Goal: Information Seeking & Learning: Learn about a topic

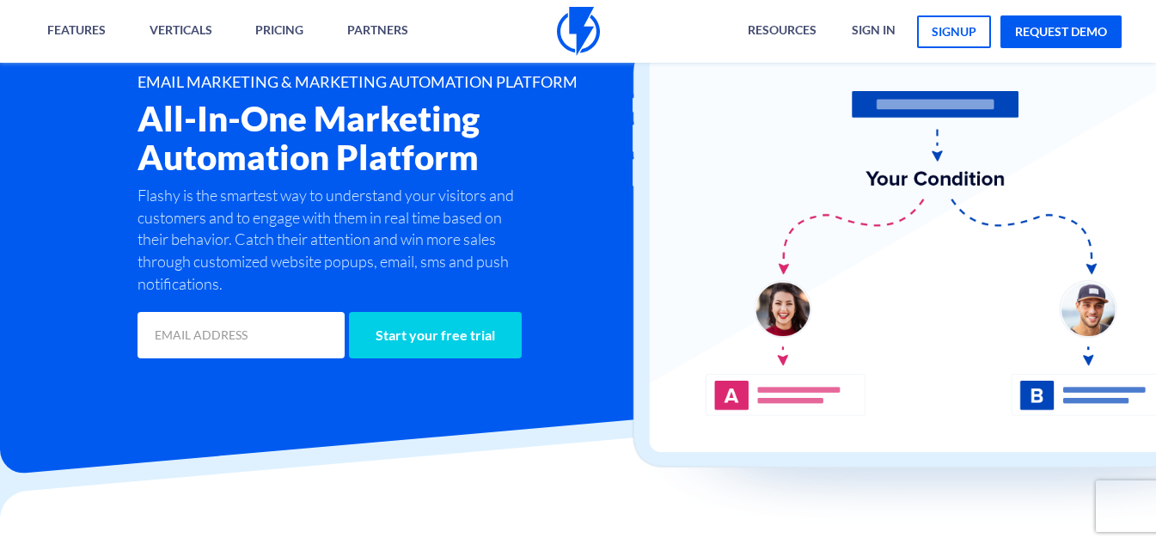
scroll to position [601, 0]
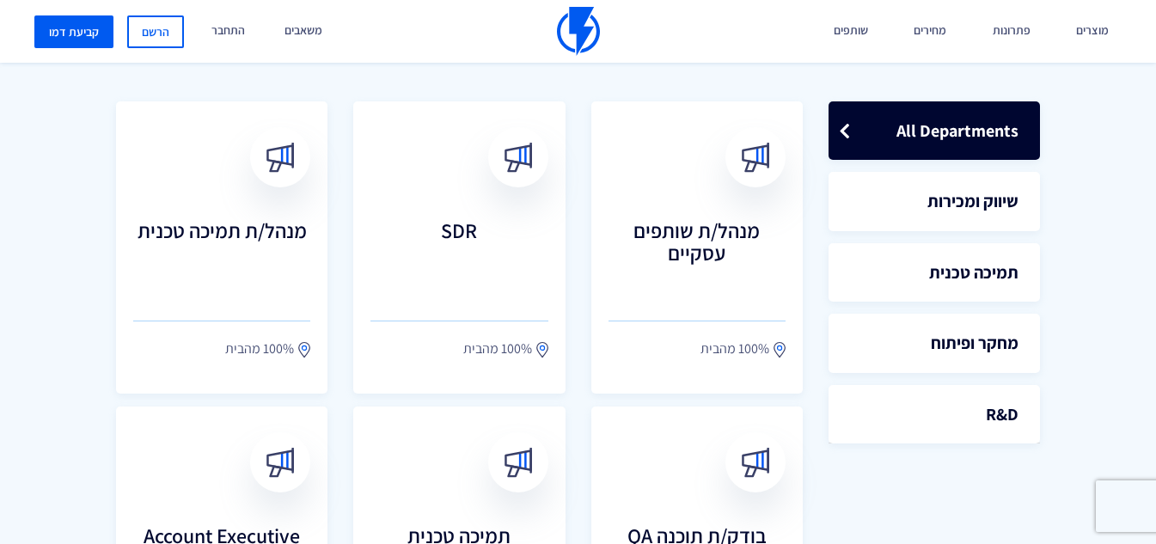
scroll to position [479, 0]
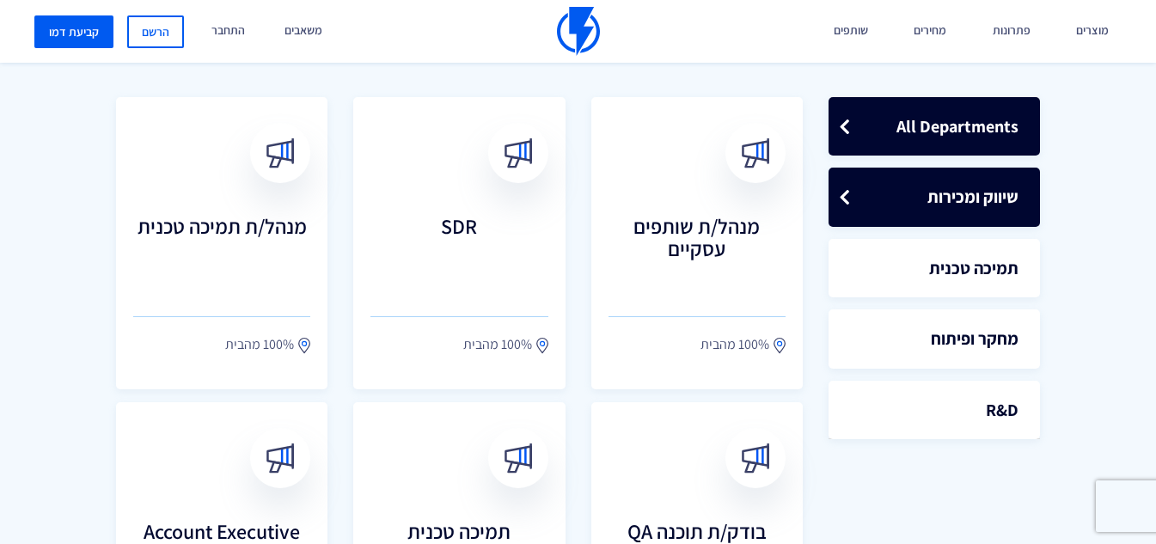
click at [956, 207] on link "שיווק ומכירות" at bounding box center [933, 197] width 211 height 59
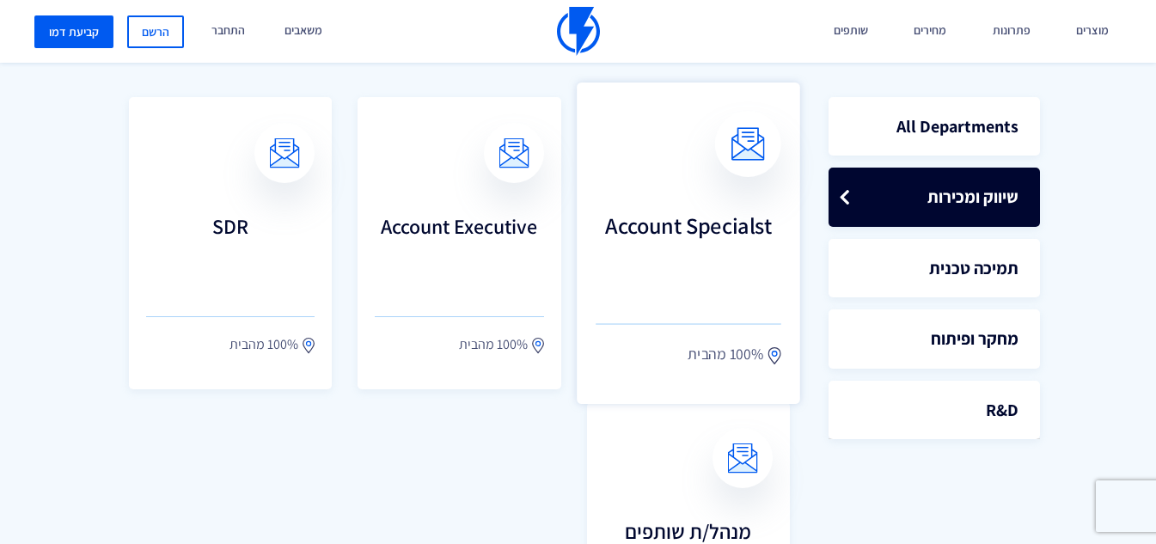
click at [693, 232] on h3 "Account Specialst" at bounding box center [688, 250] width 186 height 76
